Goal: Find contact information: Find contact information

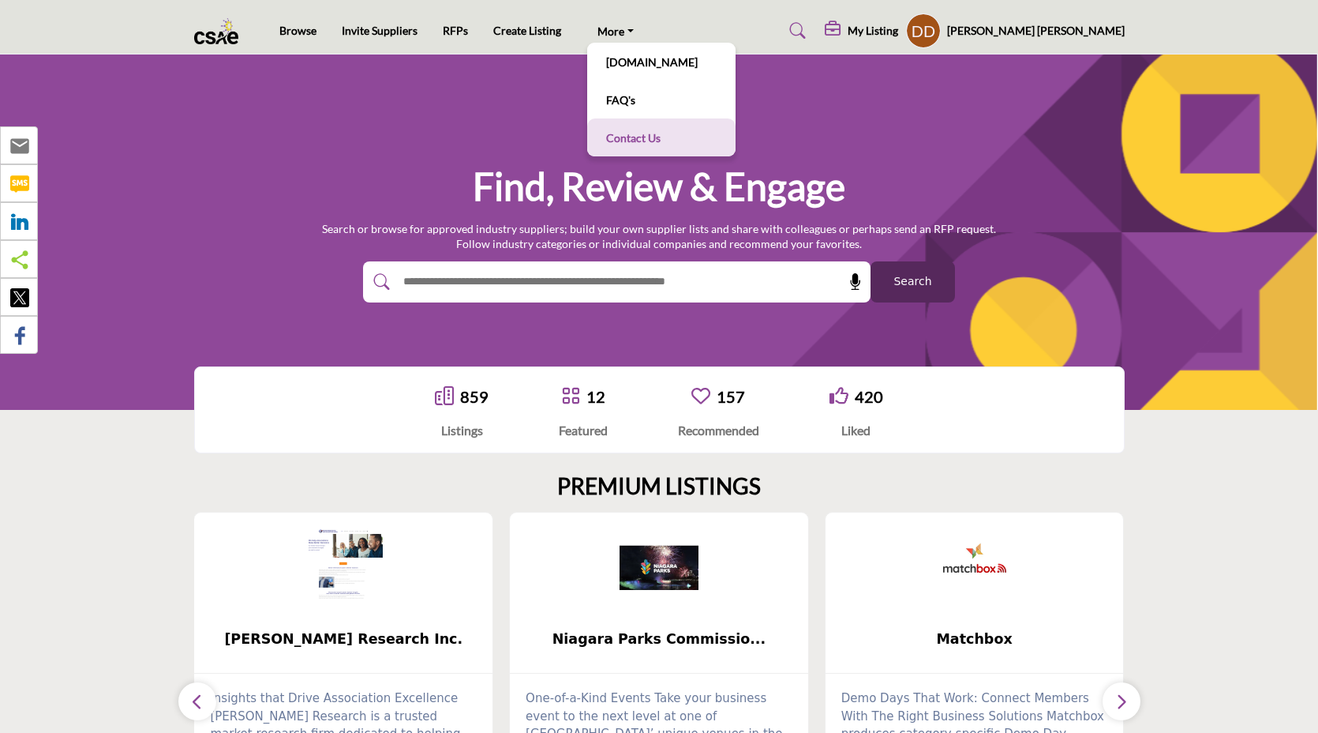
click at [646, 136] on link "Contact Us" at bounding box center [661, 137] width 133 height 22
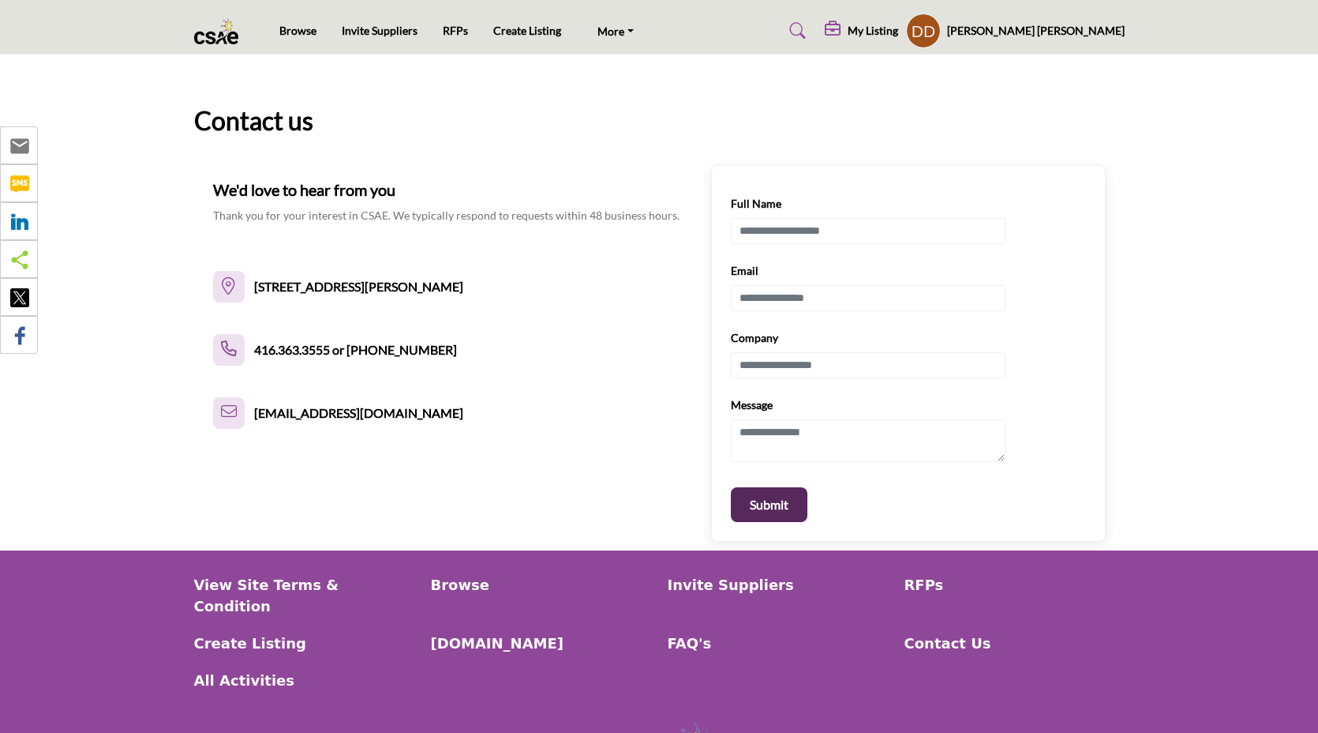
click at [286, 286] on span "[STREET_ADDRESS][PERSON_NAME]" at bounding box center [358, 286] width 209 height 19
copy span "[PERSON_NAME]"
click at [611, 137] on div "Contact us" at bounding box center [659, 121] width 931 height 38
